Goal: Task Accomplishment & Management: Use online tool/utility

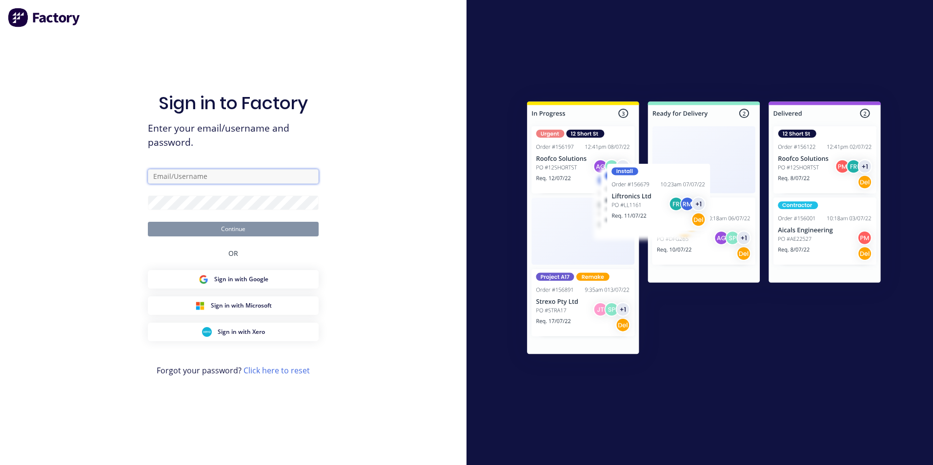
type input "samd@wiremesh.com.au"
click at [258, 232] on button "Continue" at bounding box center [233, 229] width 171 height 15
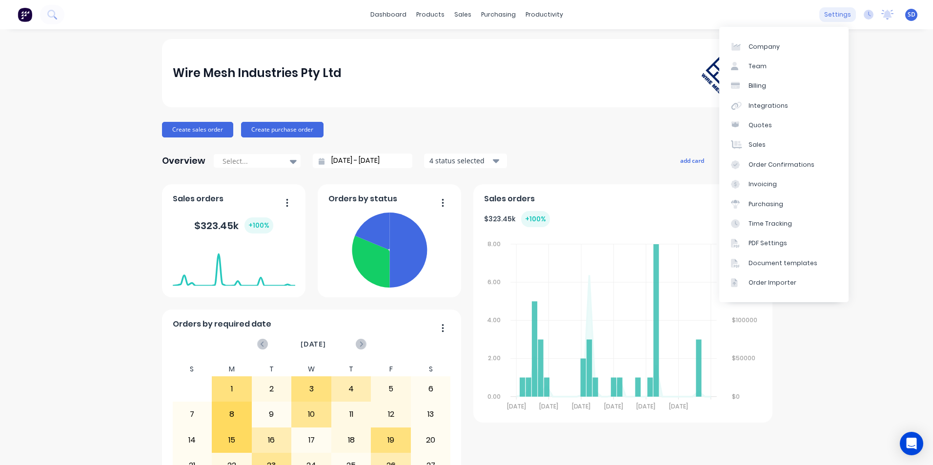
click at [832, 11] on div "settings" at bounding box center [837, 14] width 37 height 15
click at [798, 256] on link "Document templates" at bounding box center [783, 264] width 129 height 20
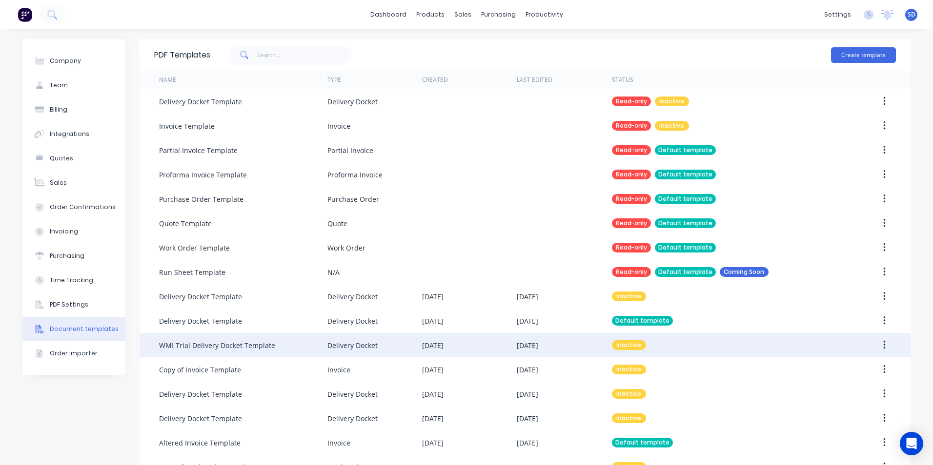
click at [258, 340] on div "WMI Trial Delivery Docket Template" at bounding box center [243, 345] width 168 height 24
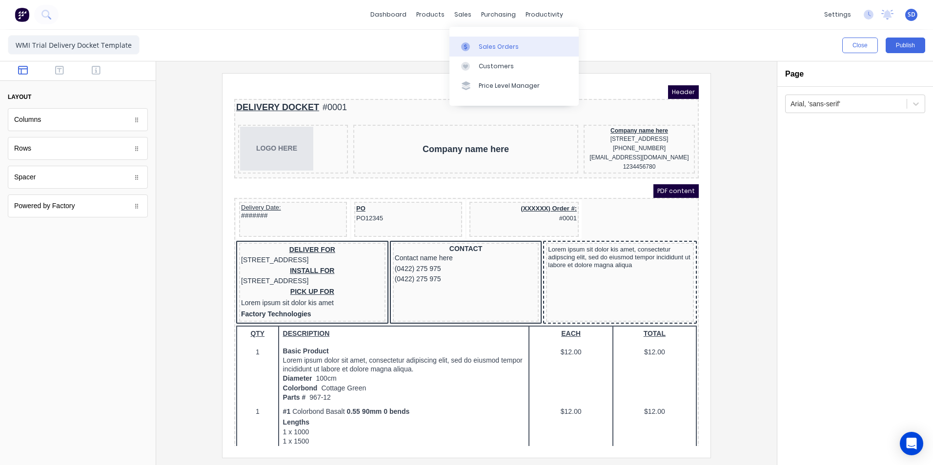
click at [474, 45] on div at bounding box center [468, 46] width 15 height 9
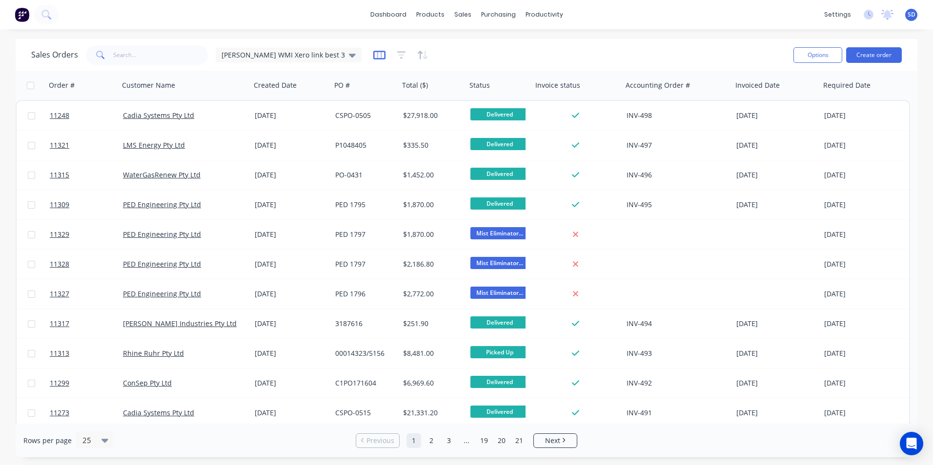
click at [373, 55] on icon "button" at bounding box center [379, 55] width 12 height 9
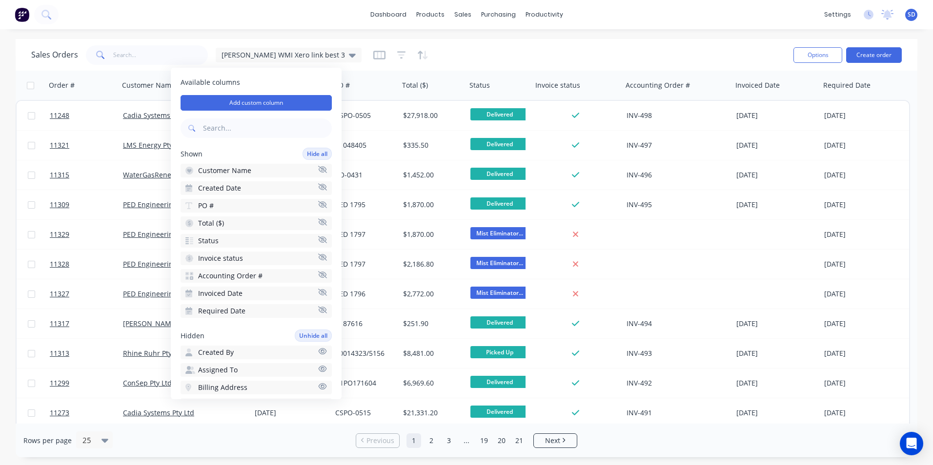
click at [651, 51] on div "Sales Orders [PERSON_NAME] WMI Xero link best 3" at bounding box center [408, 55] width 754 height 24
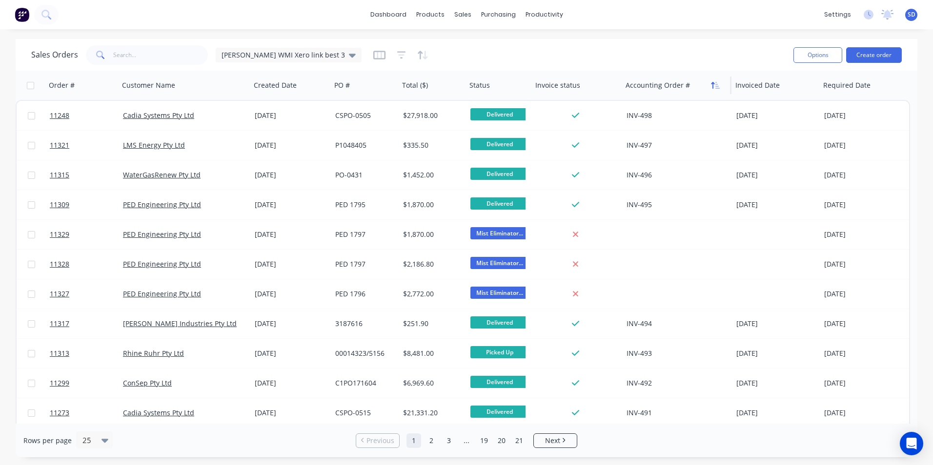
click at [709, 83] on button "button" at bounding box center [715, 85] width 15 height 15
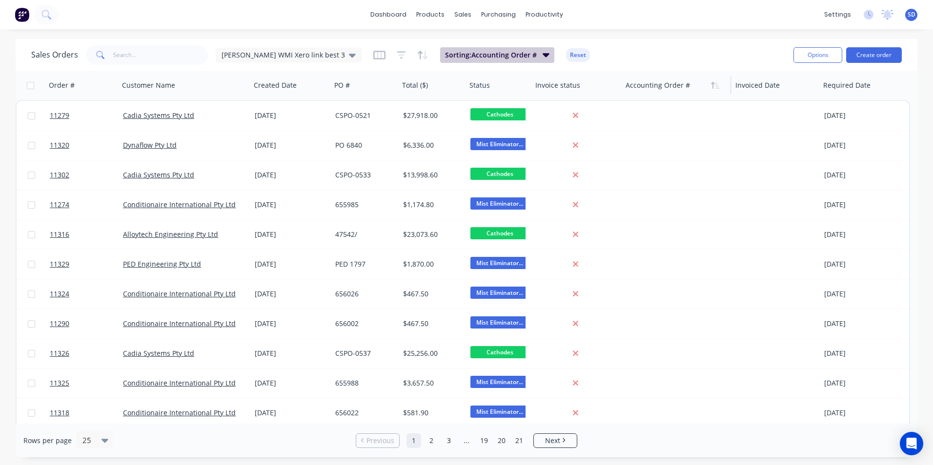
click at [445, 58] on span "Sorting: Accounting Order #" at bounding box center [491, 55] width 92 height 10
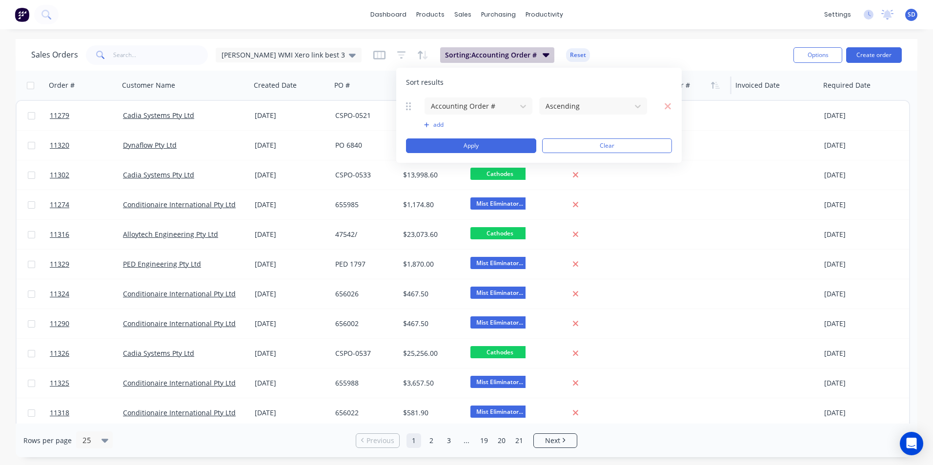
click at [445, 57] on span "Sorting: Accounting Order #" at bounding box center [491, 55] width 92 height 10
